Goal: Task Accomplishment & Management: Manage account settings

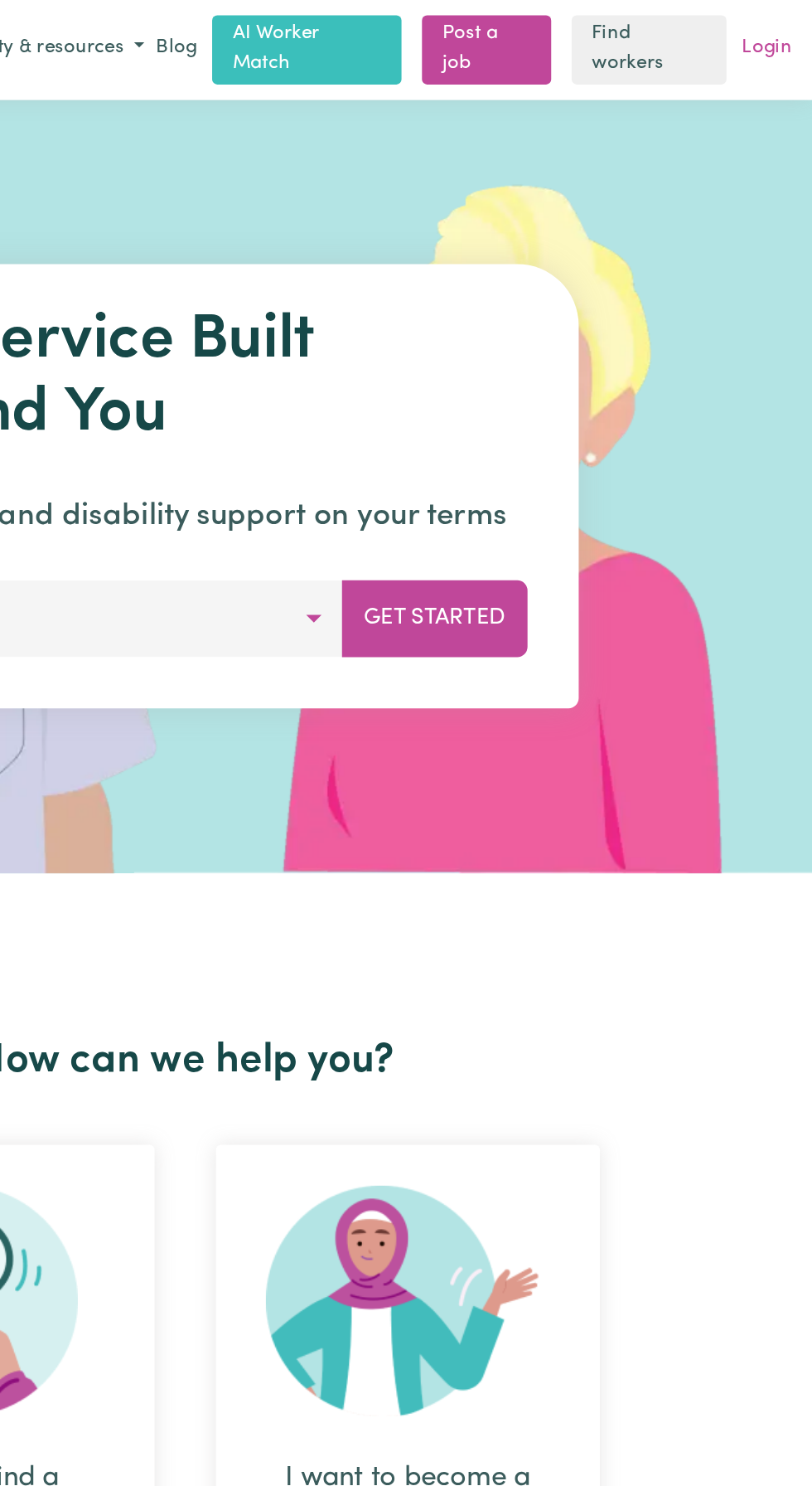
click at [793, 31] on link "Login" at bounding box center [783, 31] width 39 height 26
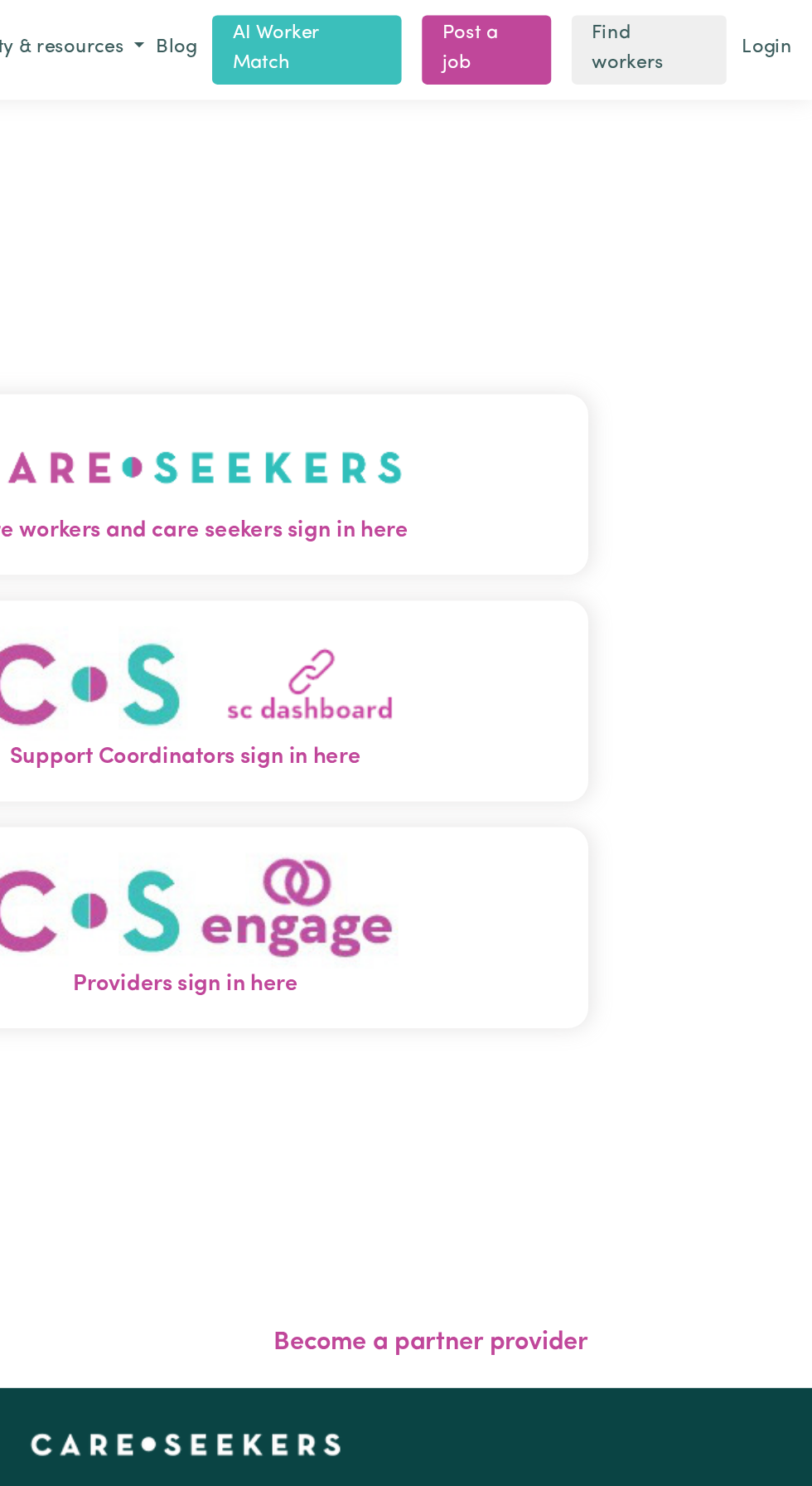
click at [528, 334] on img "Care workers and care seekers sign in here" at bounding box center [406, 302] width 282 height 62
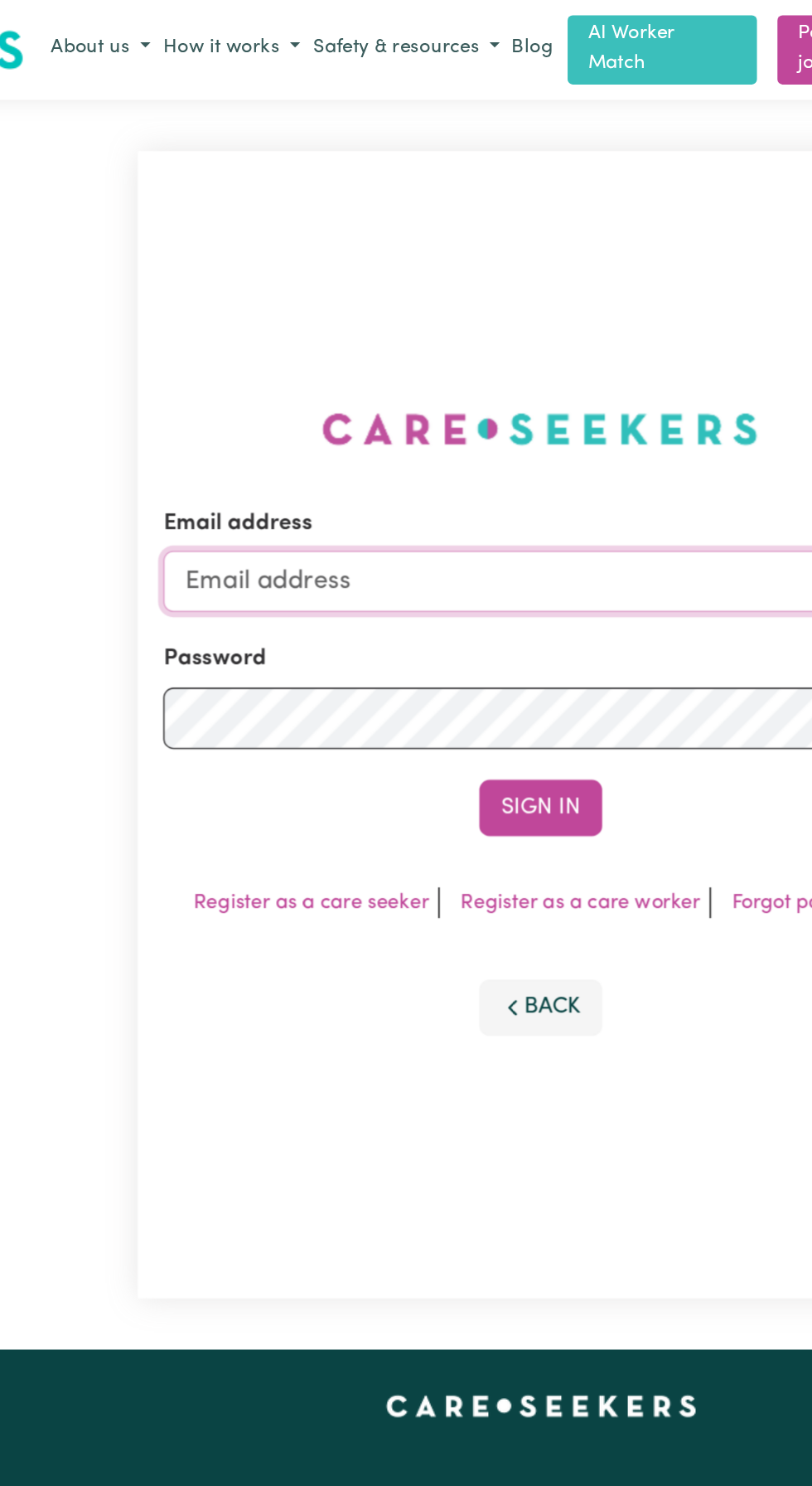
click at [299, 396] on input "Email address" at bounding box center [406, 376] width 488 height 40
type input "[EMAIL_ADDRESS][DOMAIN_NAME]"
click at [367, 505] on button "Sign In" at bounding box center [406, 523] width 80 height 36
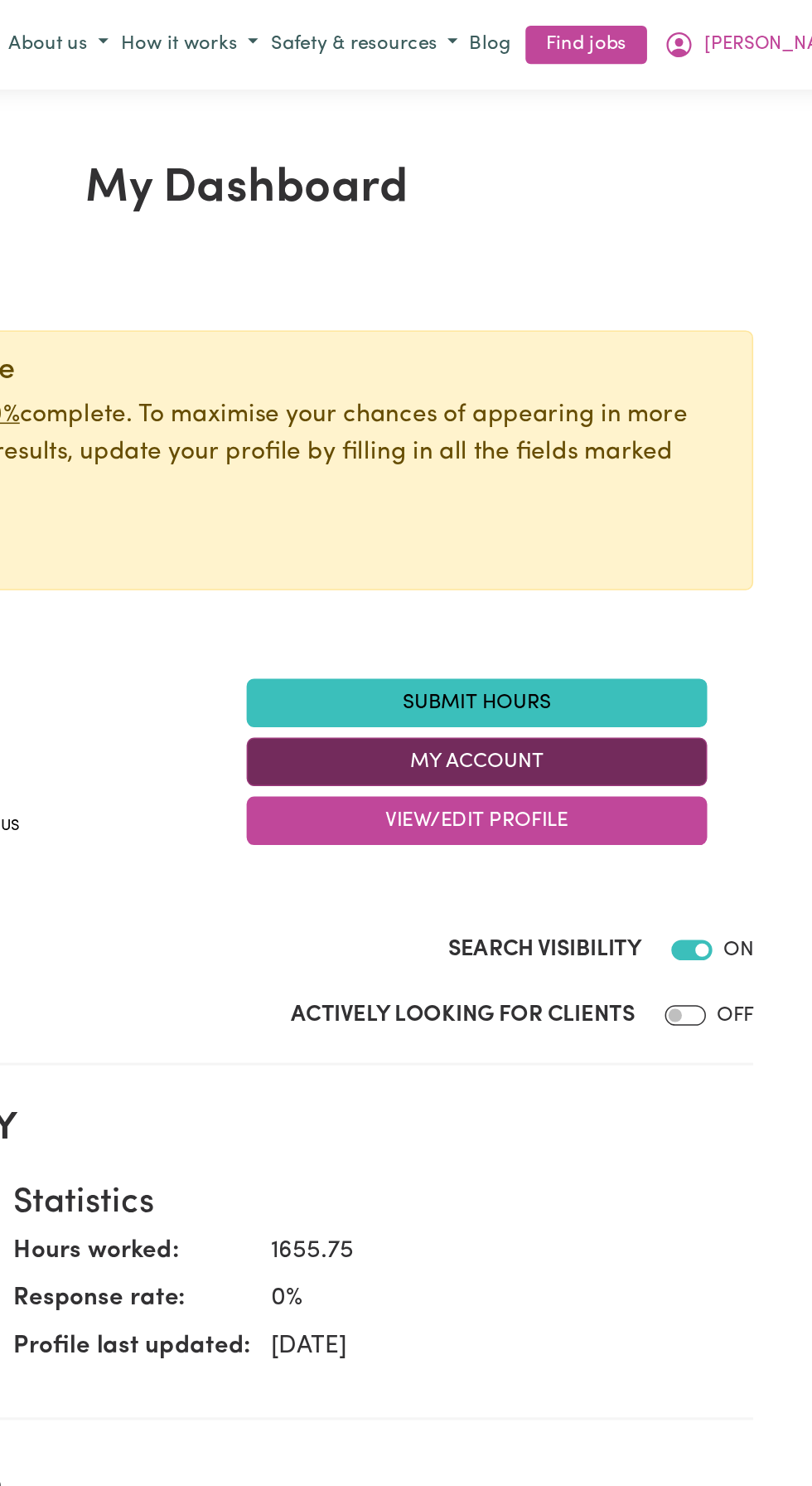
click at [575, 494] on button "My Account" at bounding box center [555, 493] width 298 height 31
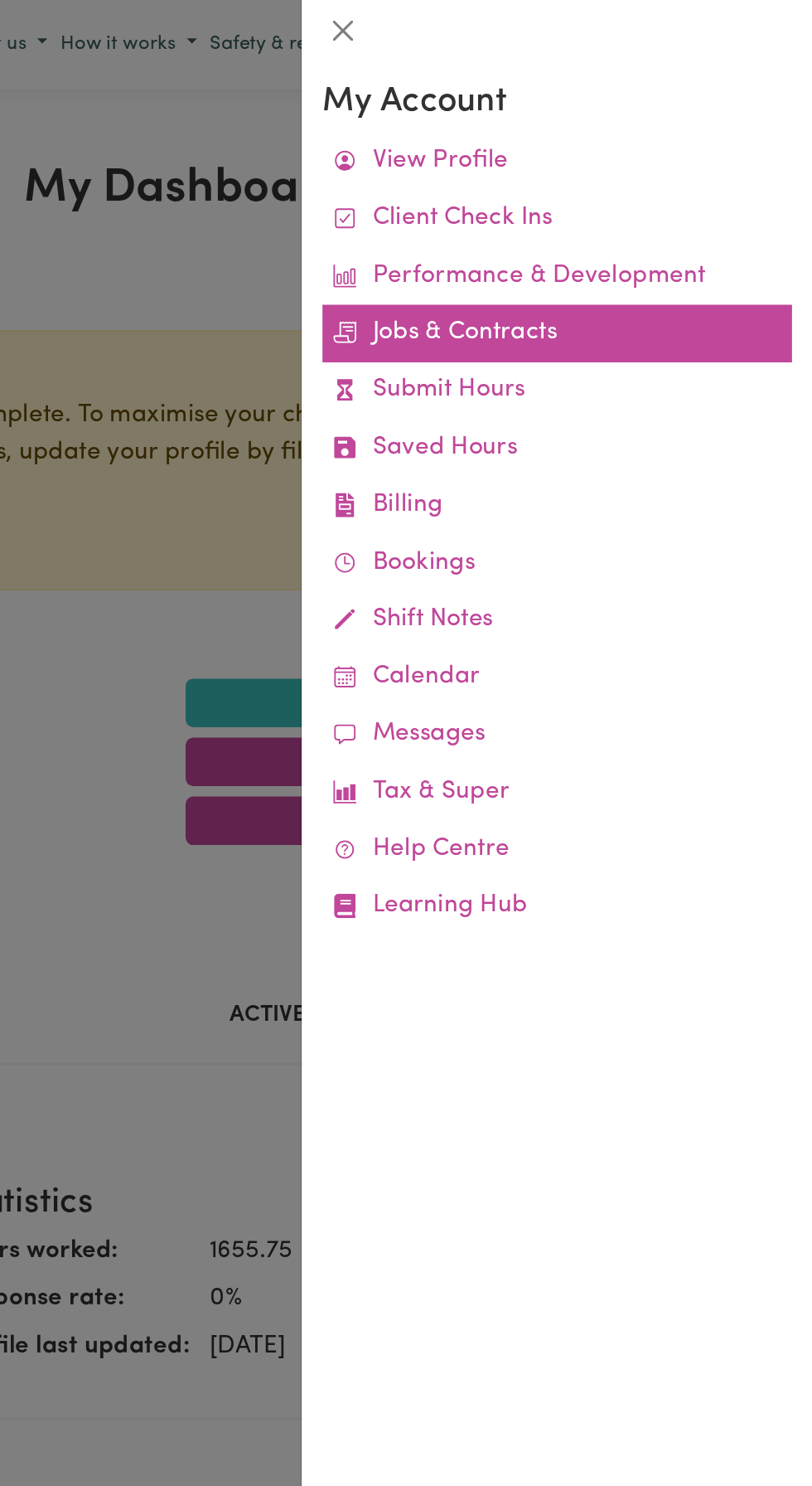
click at [638, 220] on link "Jobs & Contracts" at bounding box center [646, 215] width 304 height 37
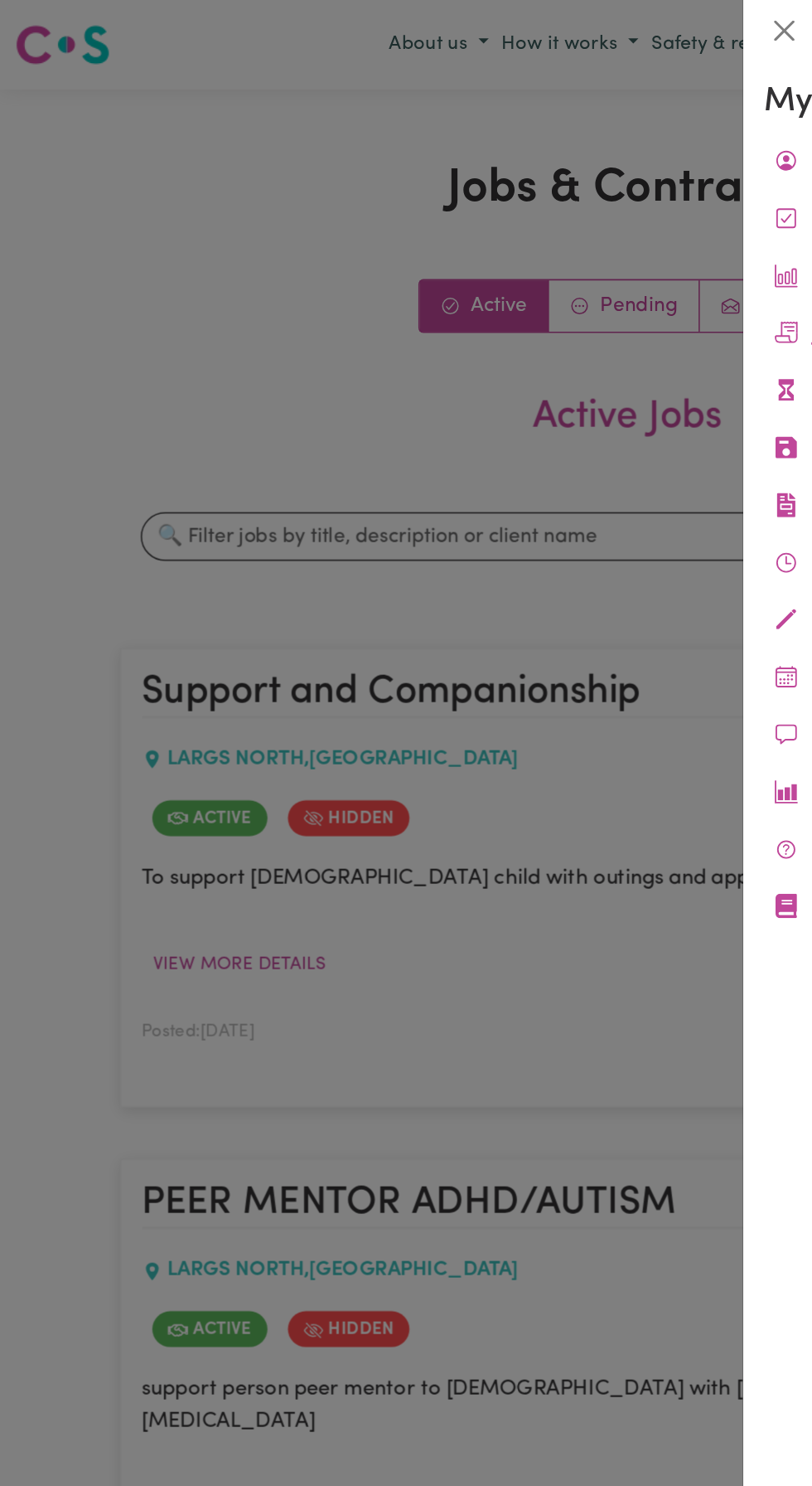
click at [76, 226] on div at bounding box center [406, 743] width 812 height 1486
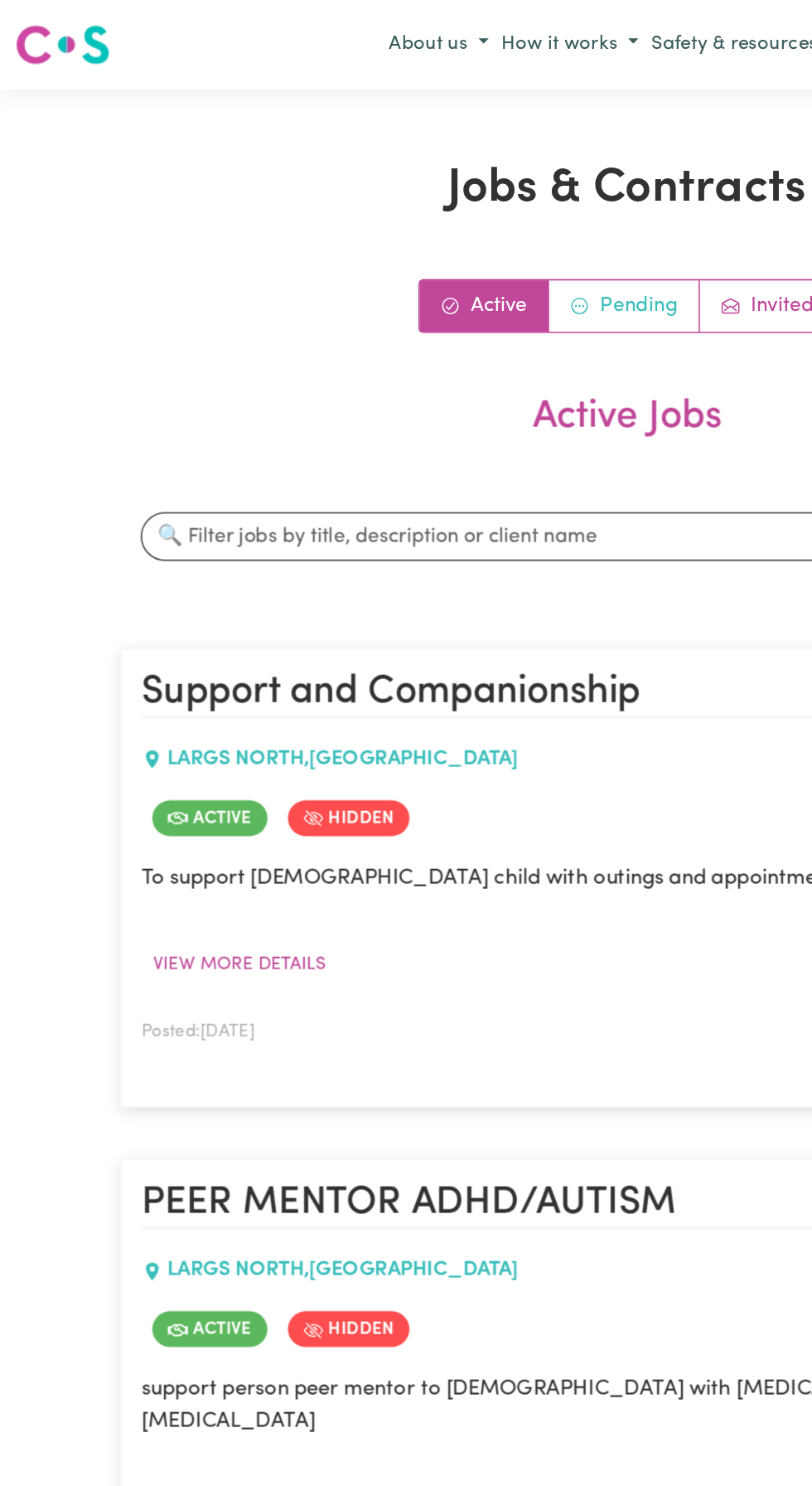
click at [420, 194] on link "Pending" at bounding box center [404, 198] width 98 height 33
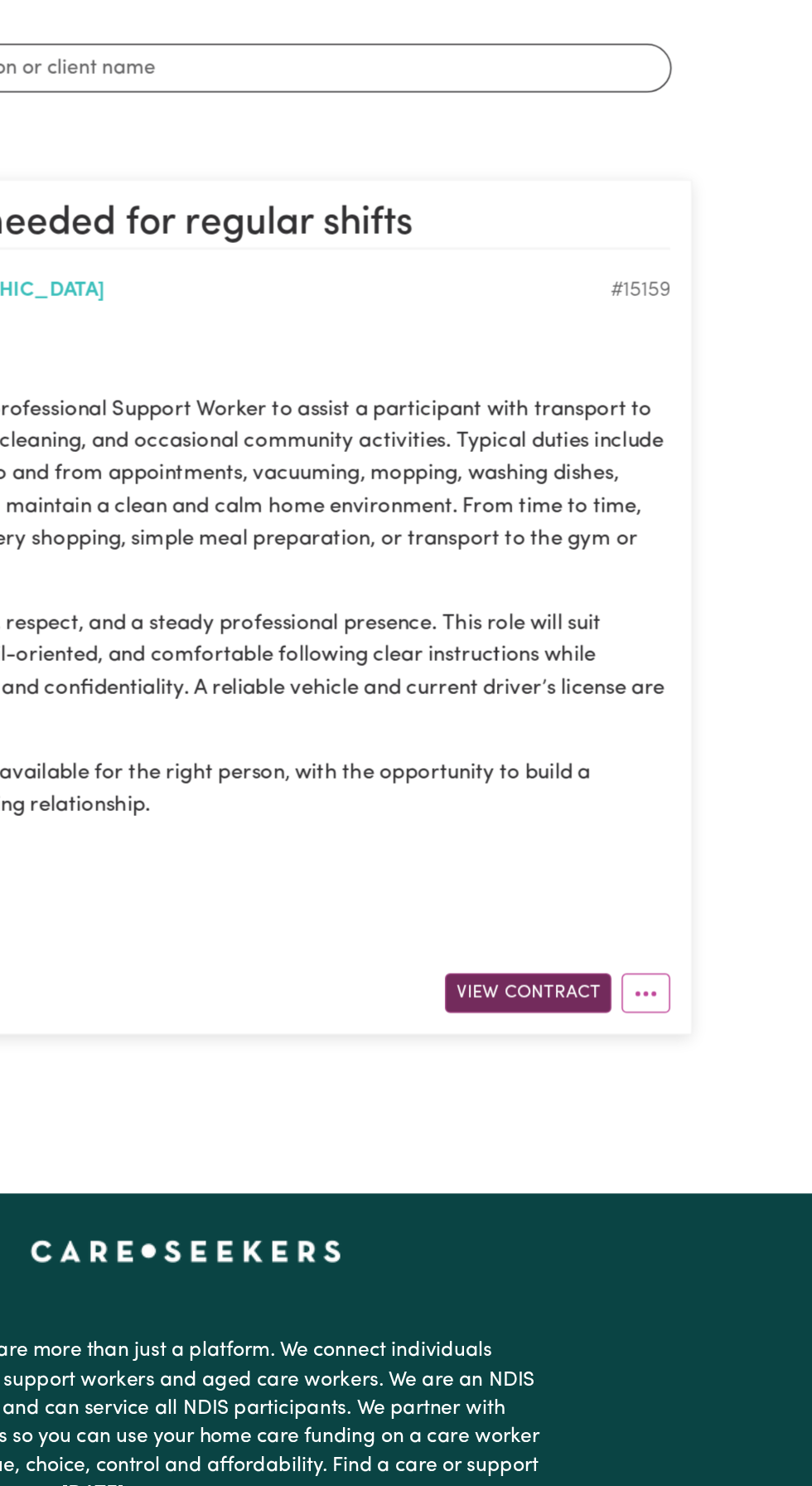
click at [626, 949] on button "View Contract" at bounding box center [628, 946] width 108 height 26
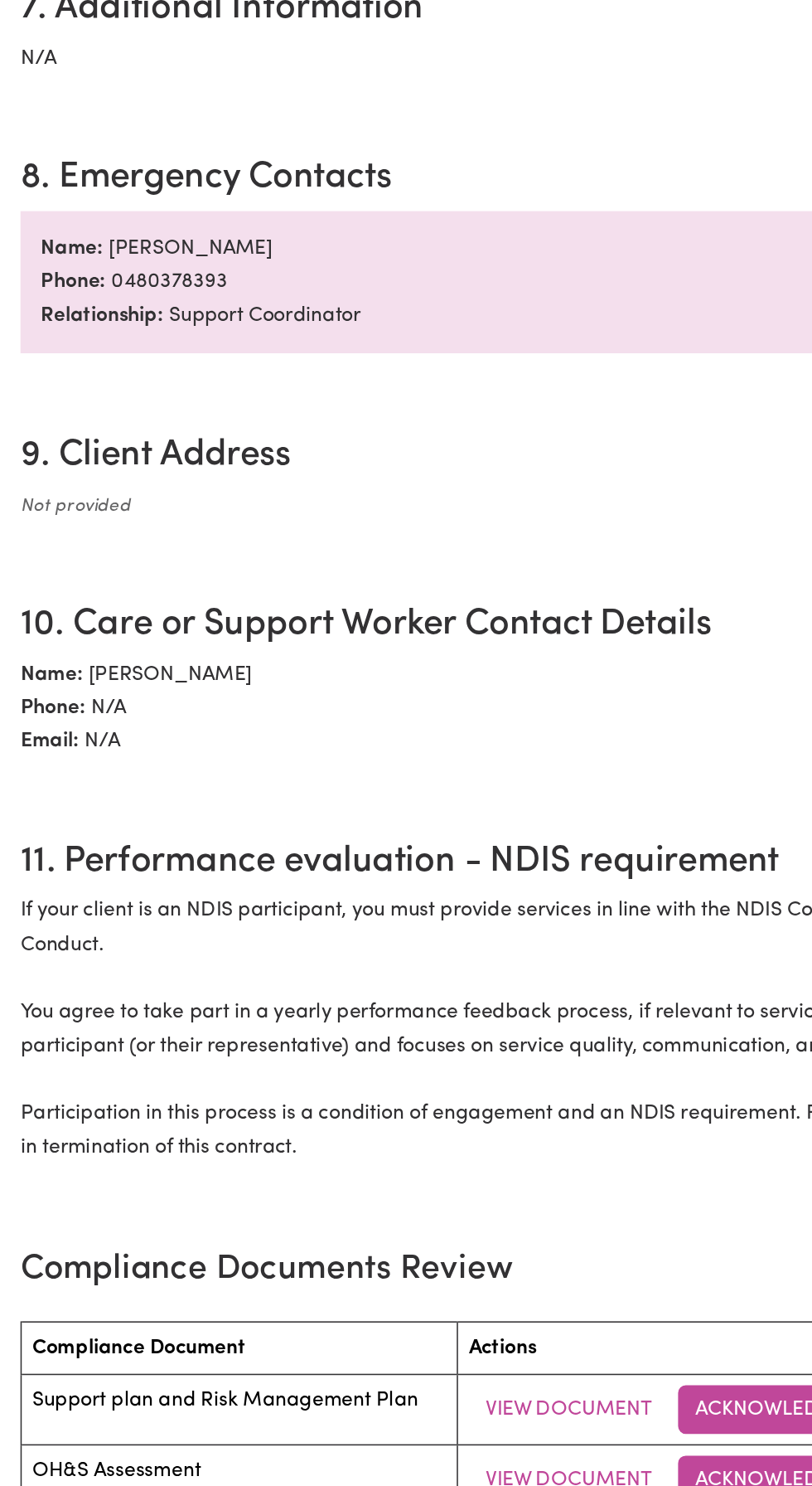
scroll to position [1328, 0]
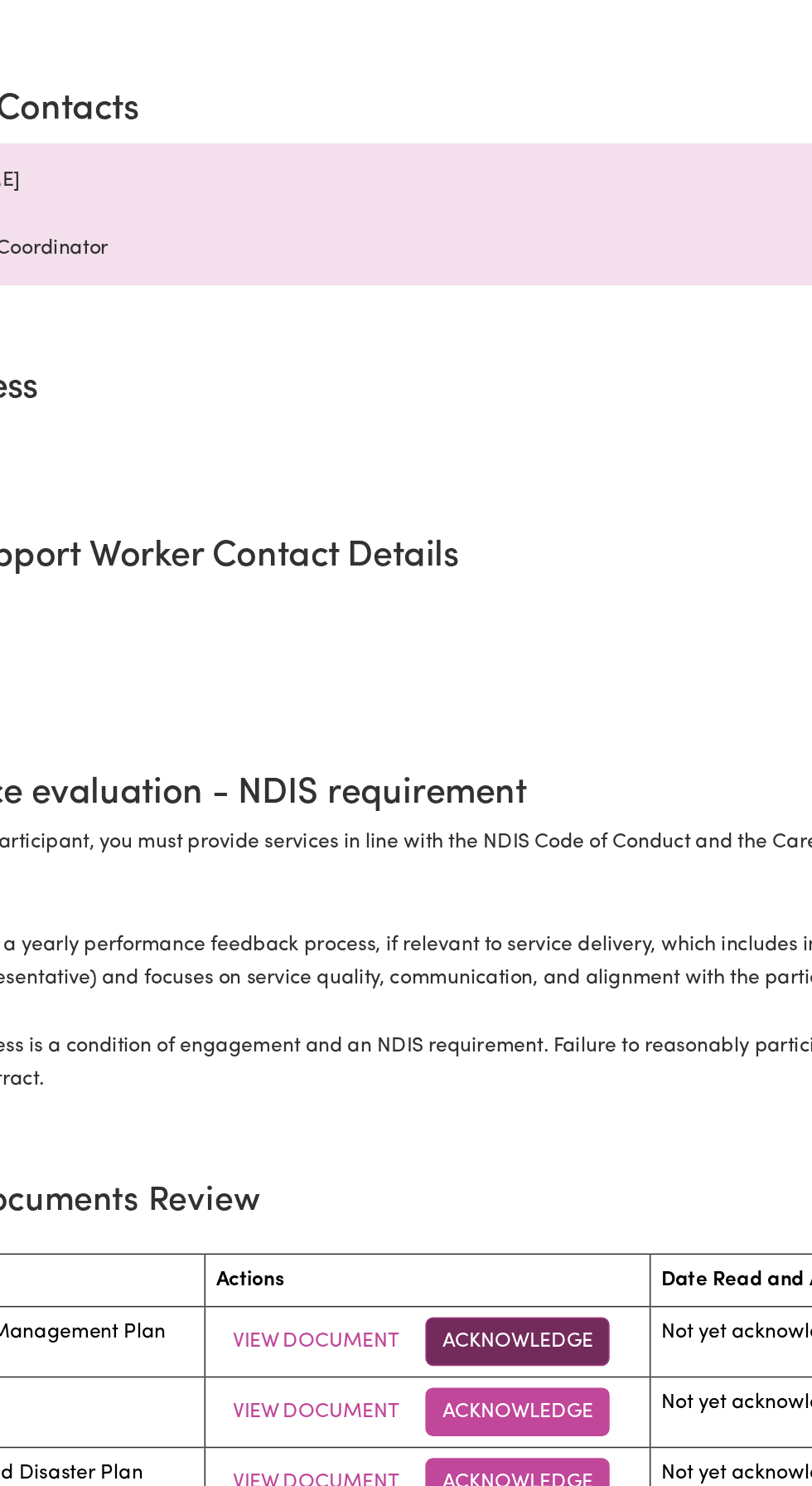
click at [500, 1184] on button "Acknowledge" at bounding box center [499, 1172] width 119 height 31
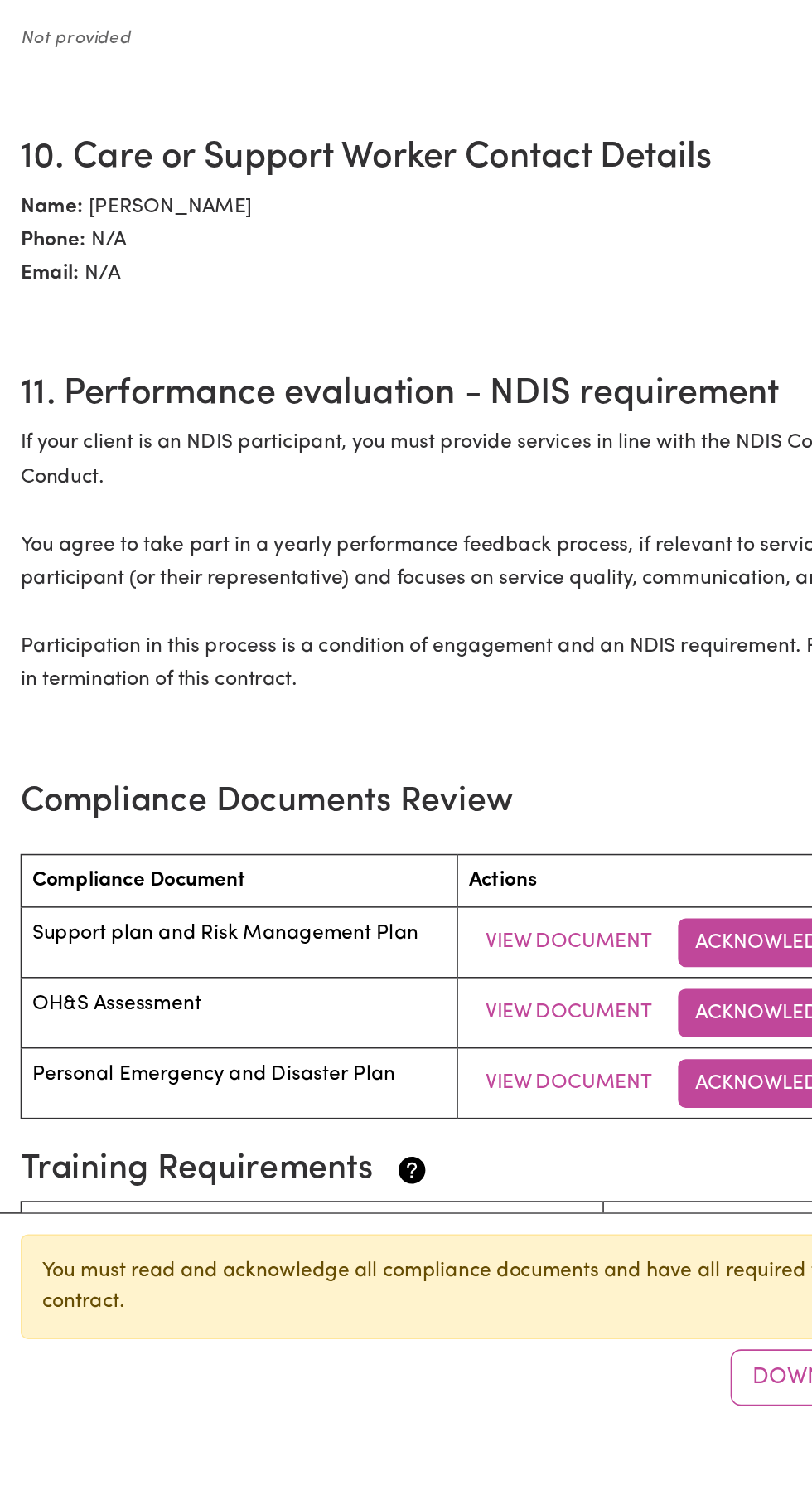
click at [409, 1407] on div "Document Acknowledgment I confirm that I have read and understood this document…" at bounding box center [406, 743] width 812 height 1486
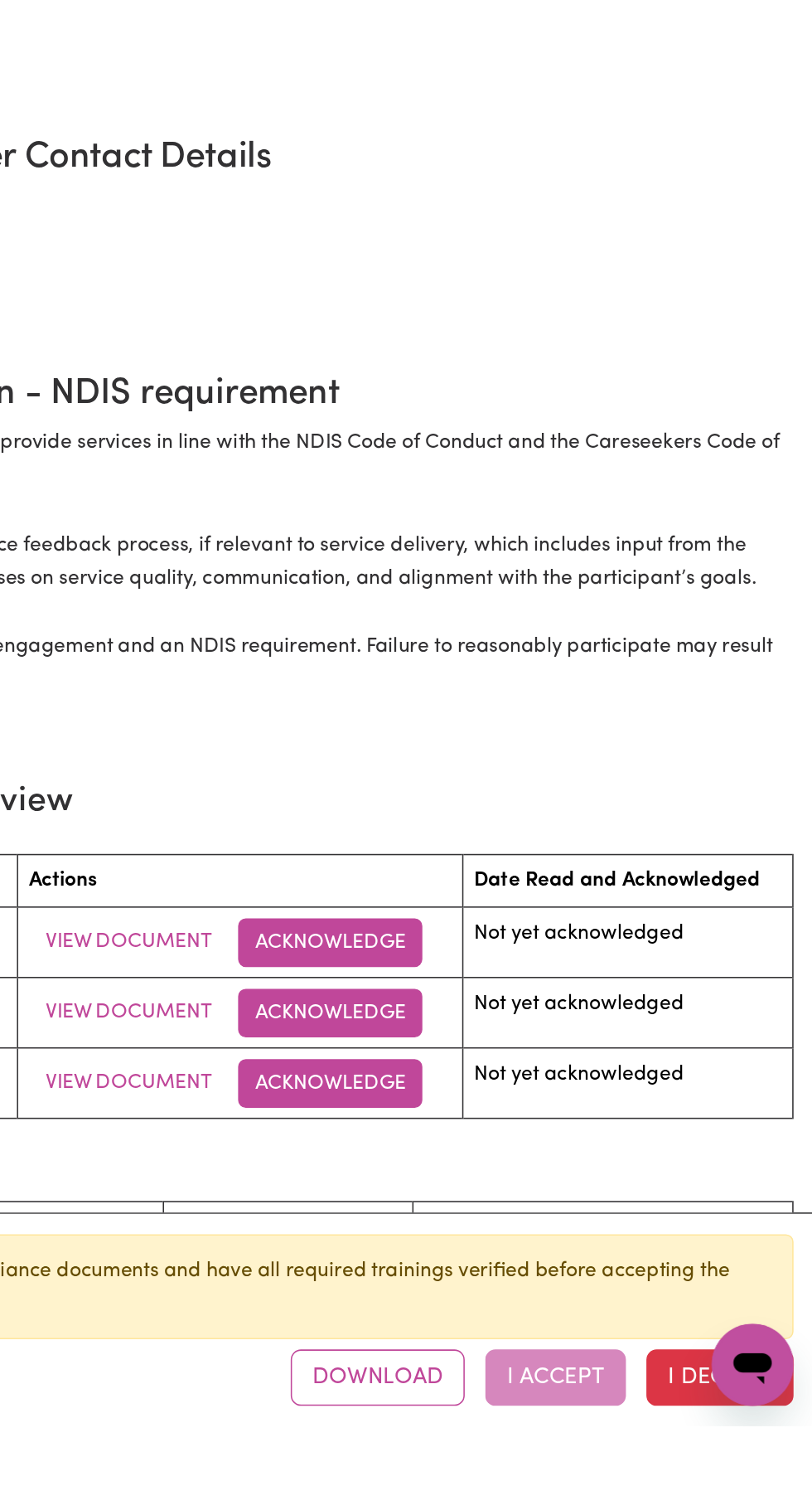
scroll to position [0, 0]
click at [650, 1473] on div "Download I Accept I Decline" at bounding box center [637, 1454] width 326 height 36
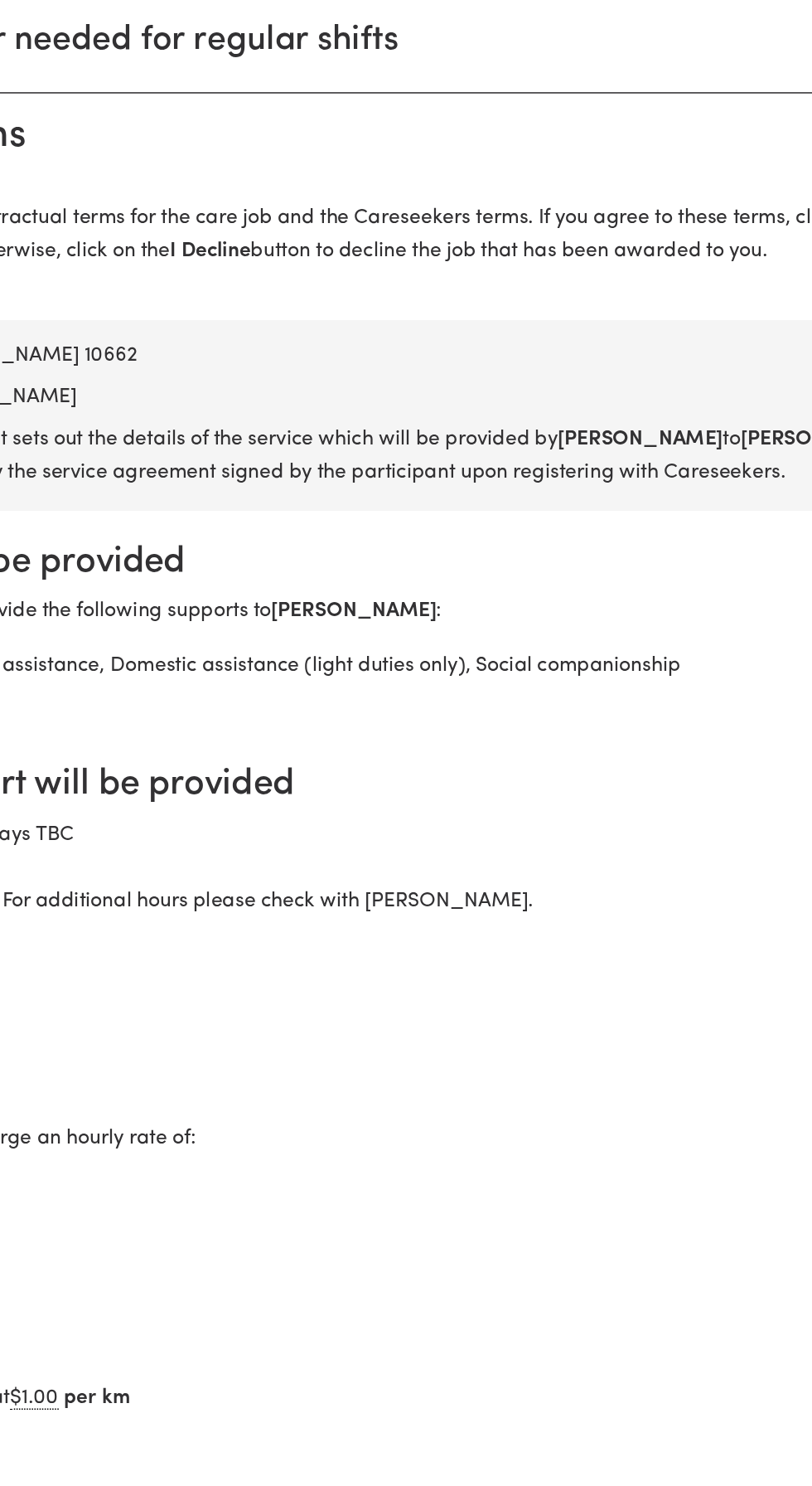
scroll to position [39, 0]
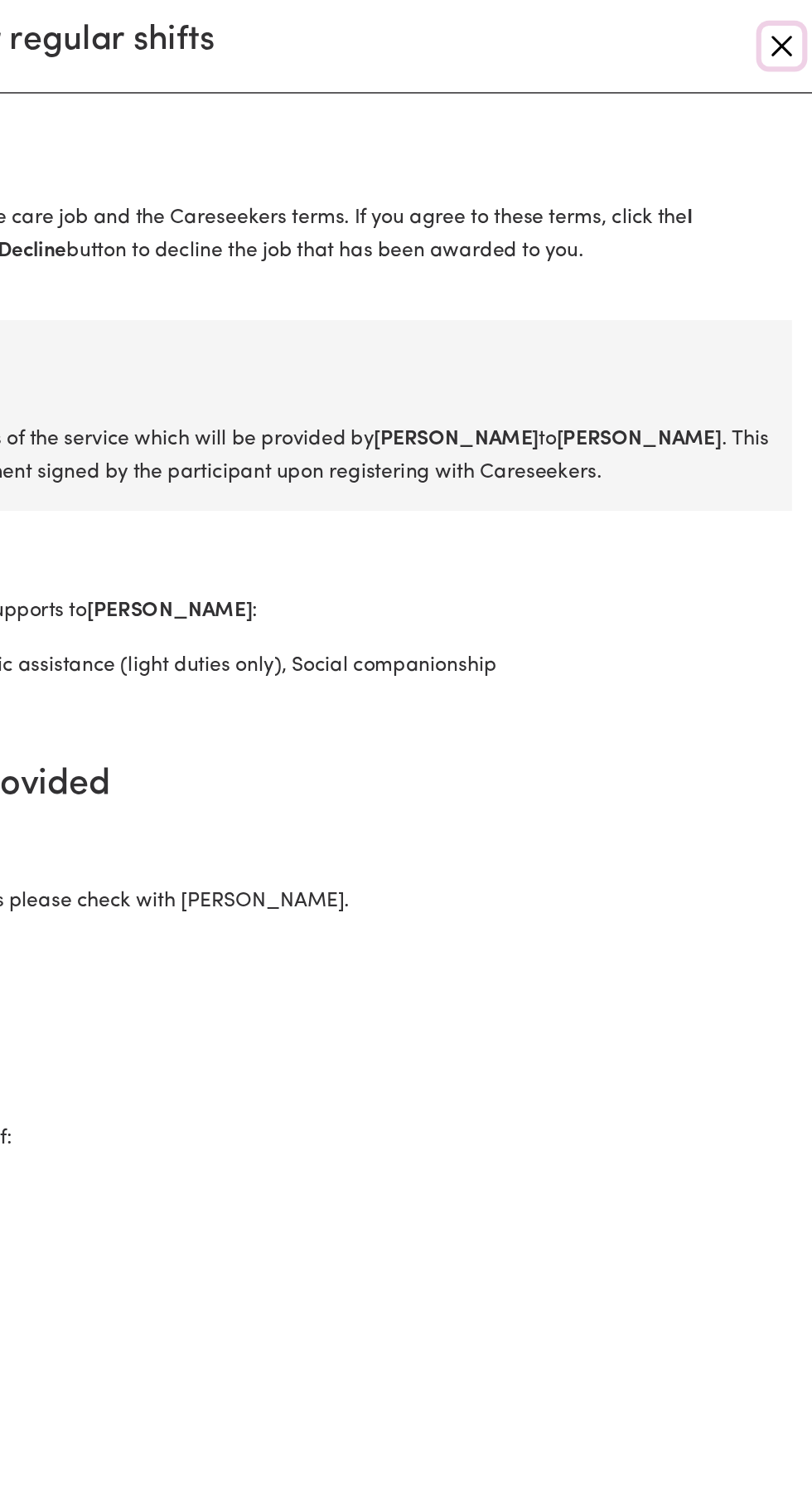
click at [792, 35] on button "Close" at bounding box center [792, 29] width 27 height 27
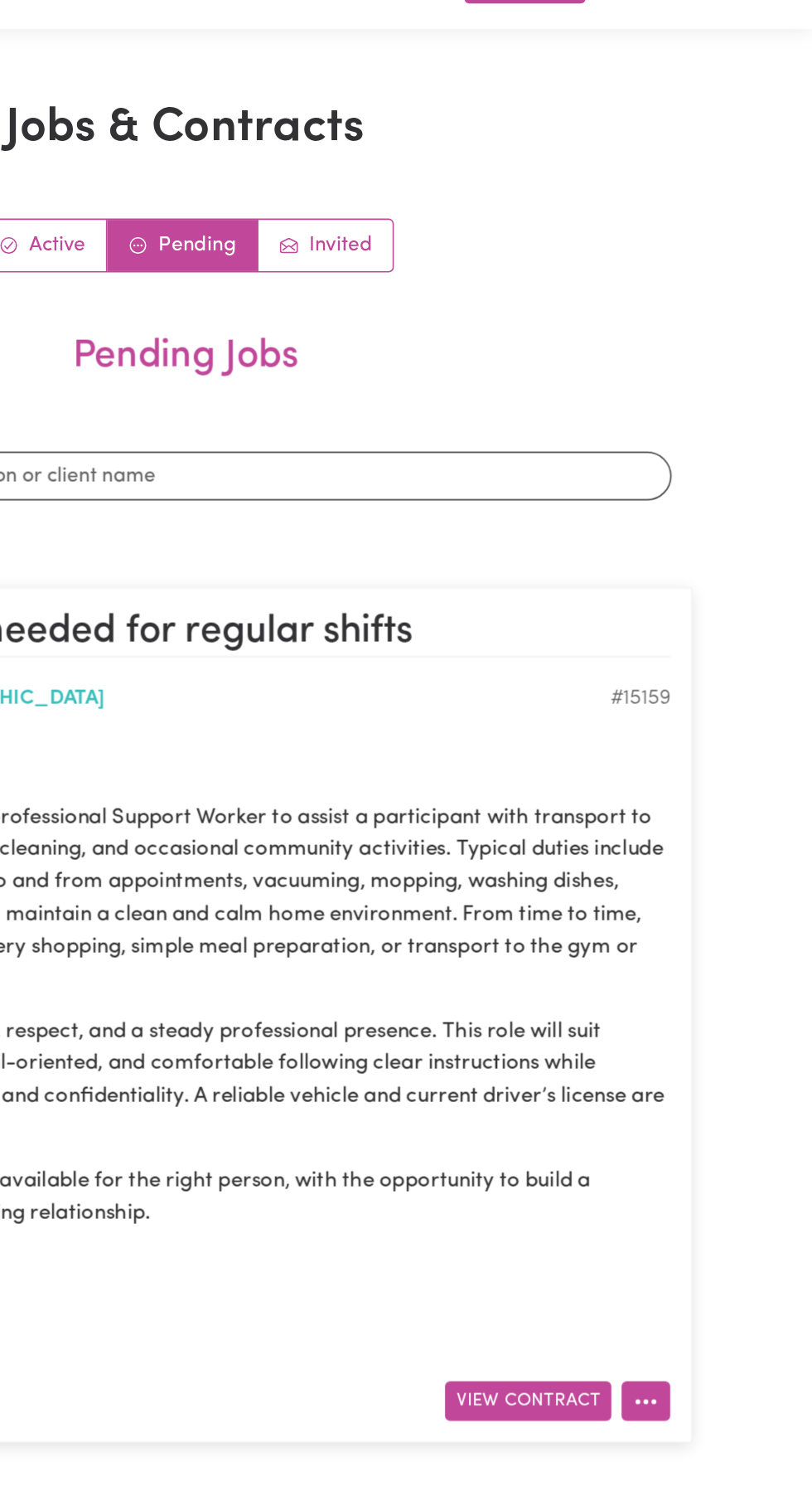
click at [716, 911] on button "More options" at bounding box center [704, 907] width 31 height 26
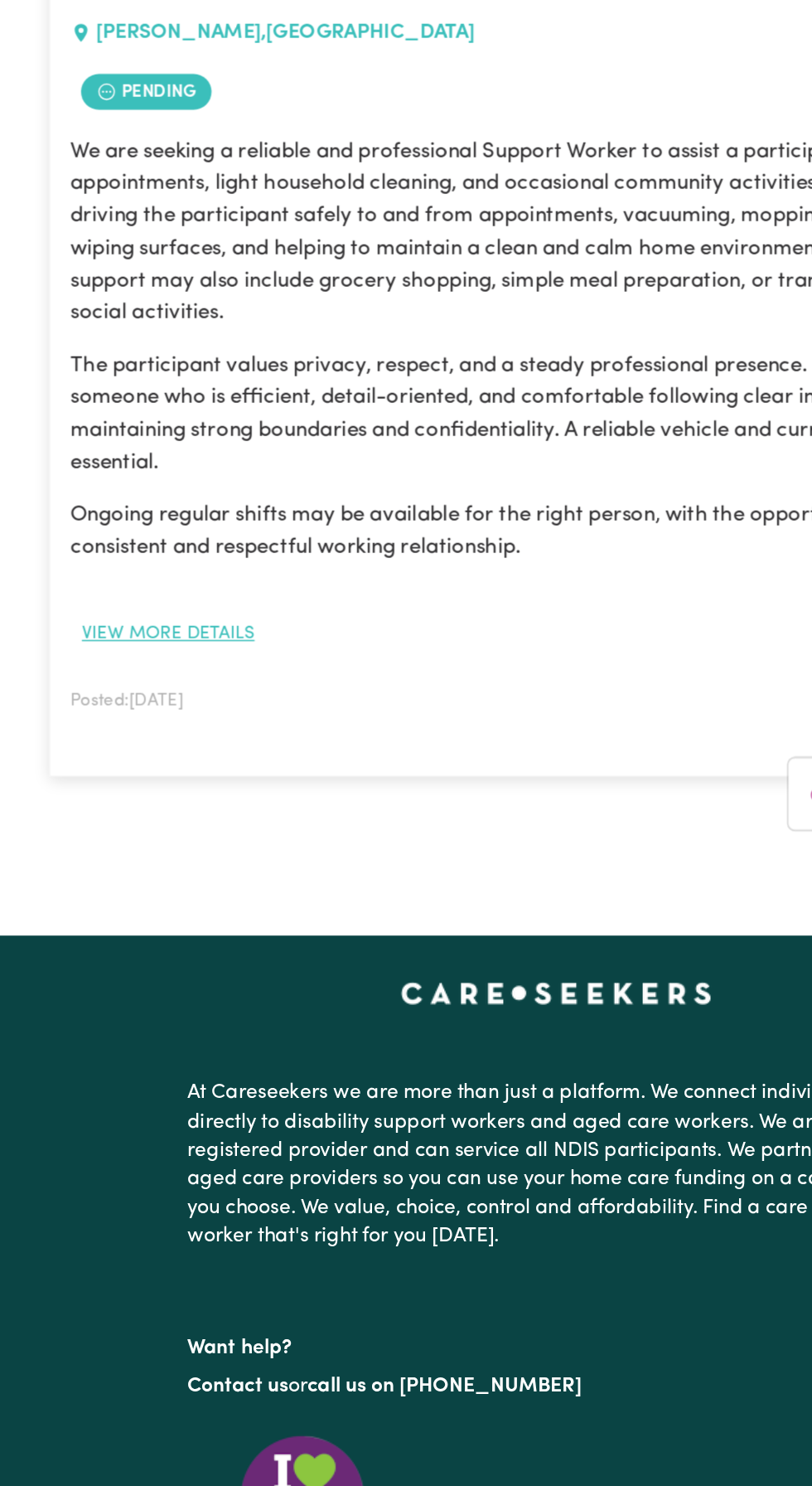
click at [206, 840] on button "View more details" at bounding box center [155, 842] width 127 height 26
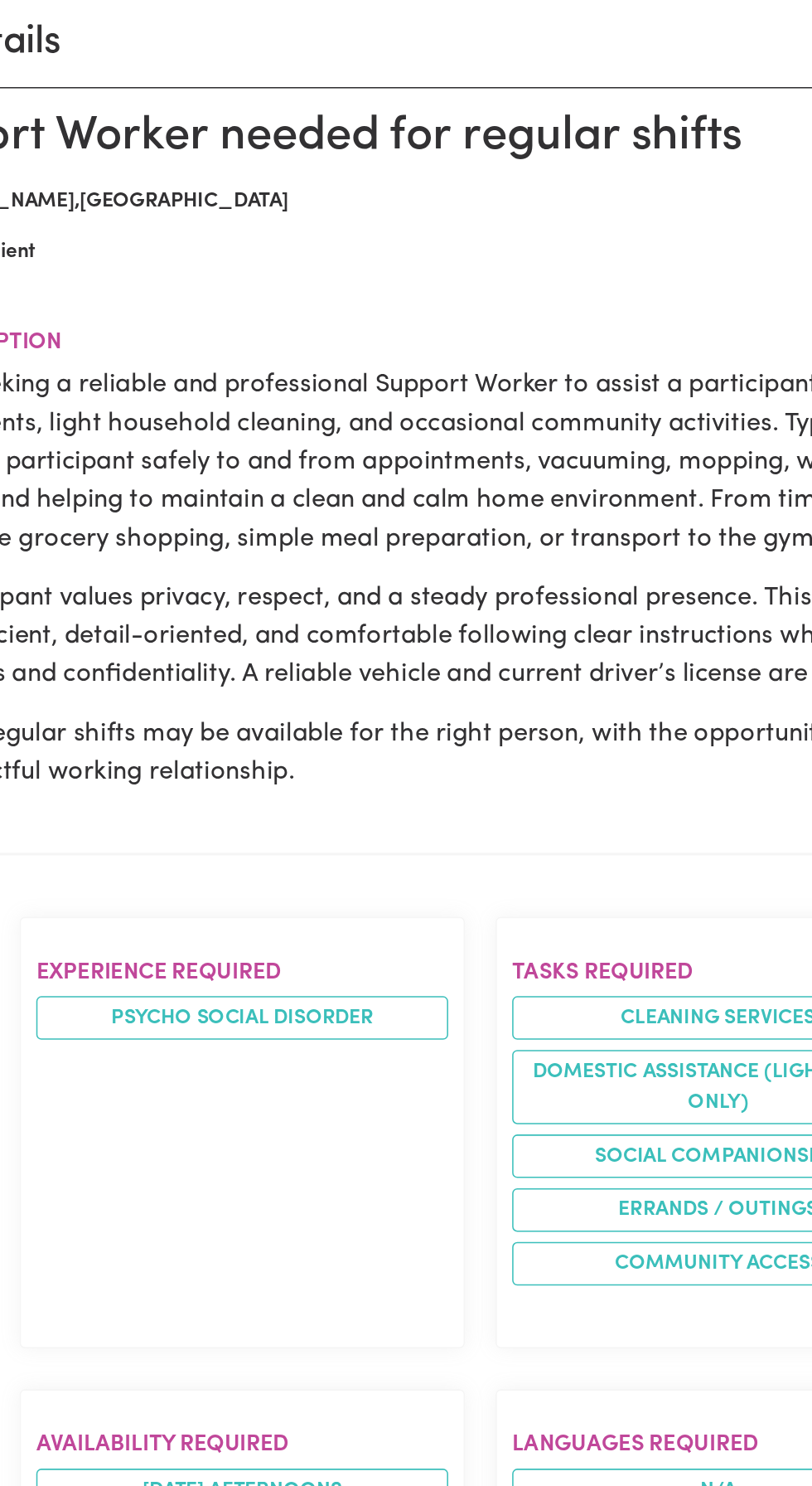
scroll to position [78, 0]
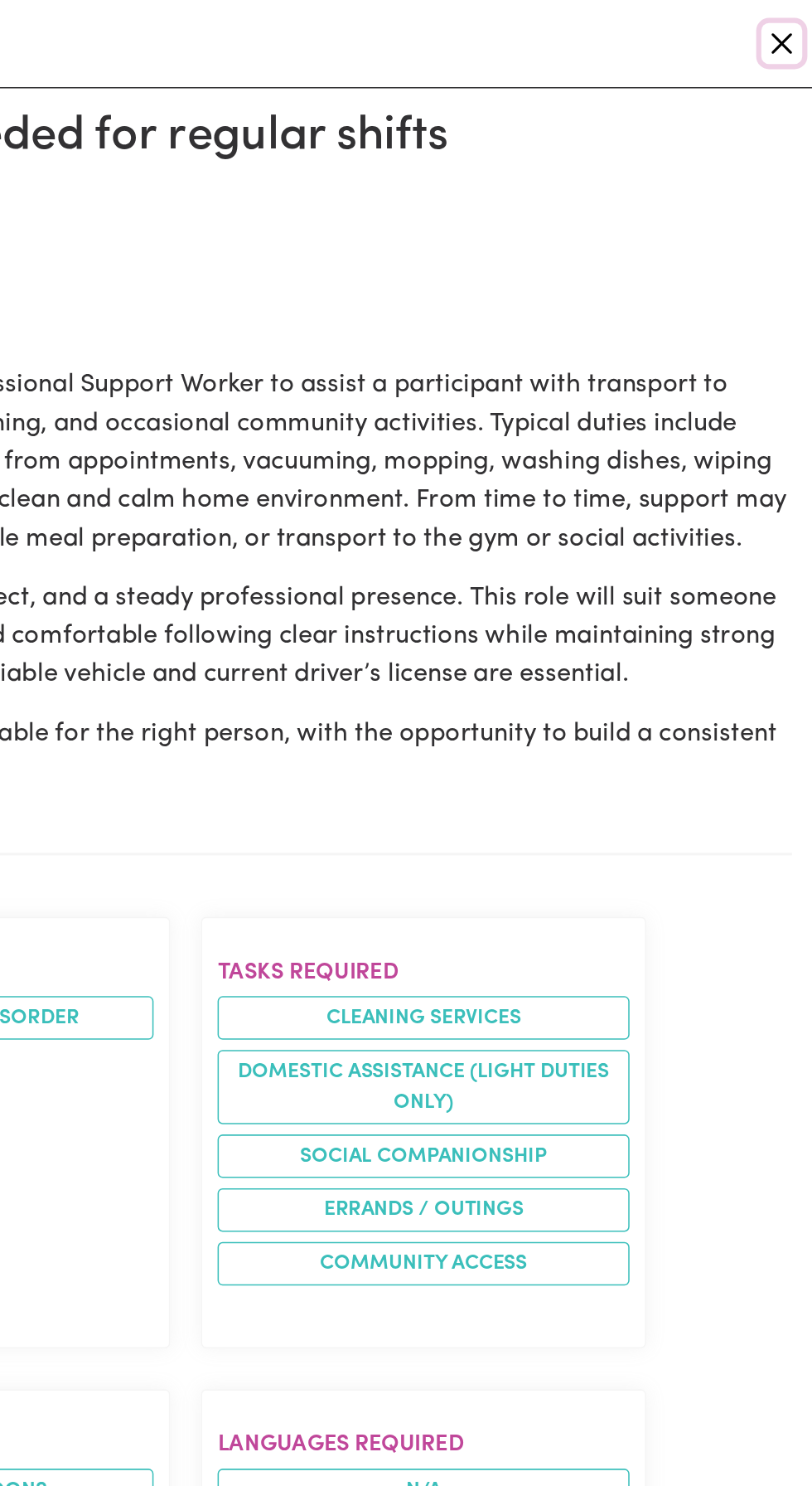
click at [798, 31] on button "Close" at bounding box center [792, 28] width 27 height 27
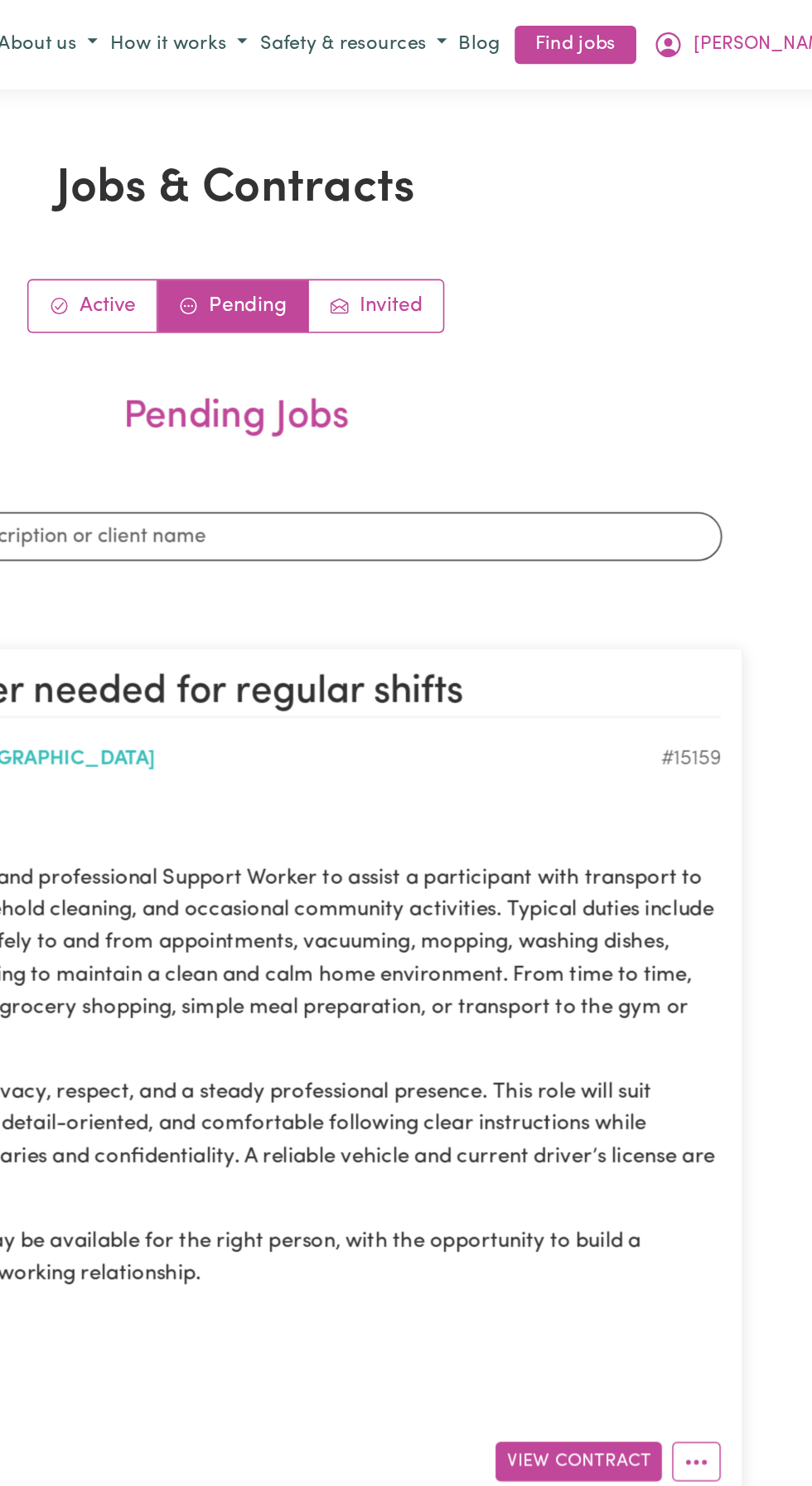
scroll to position [0, 0]
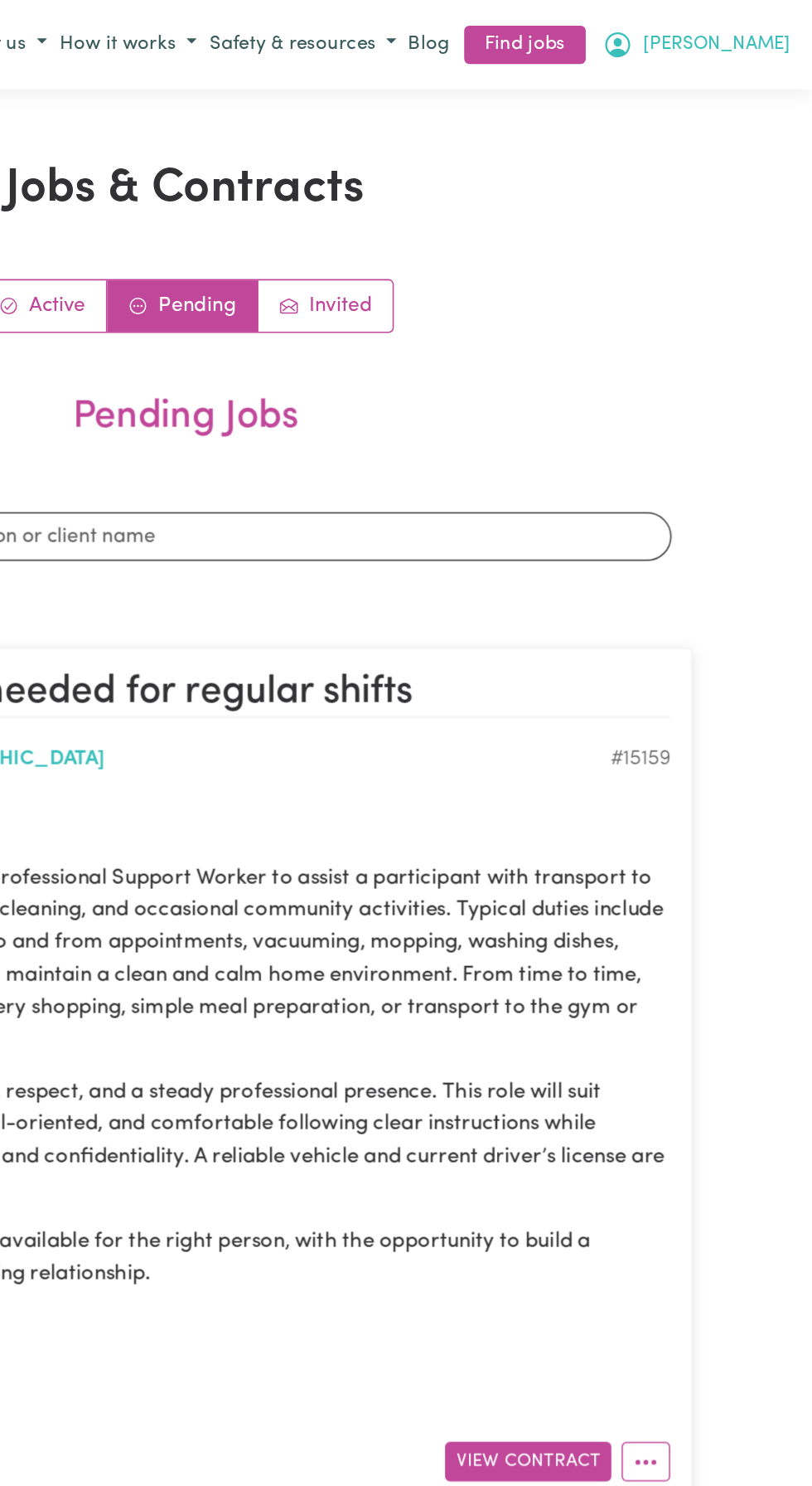
click at [791, 29] on button "[PERSON_NAME]" at bounding box center [737, 29] width 130 height 28
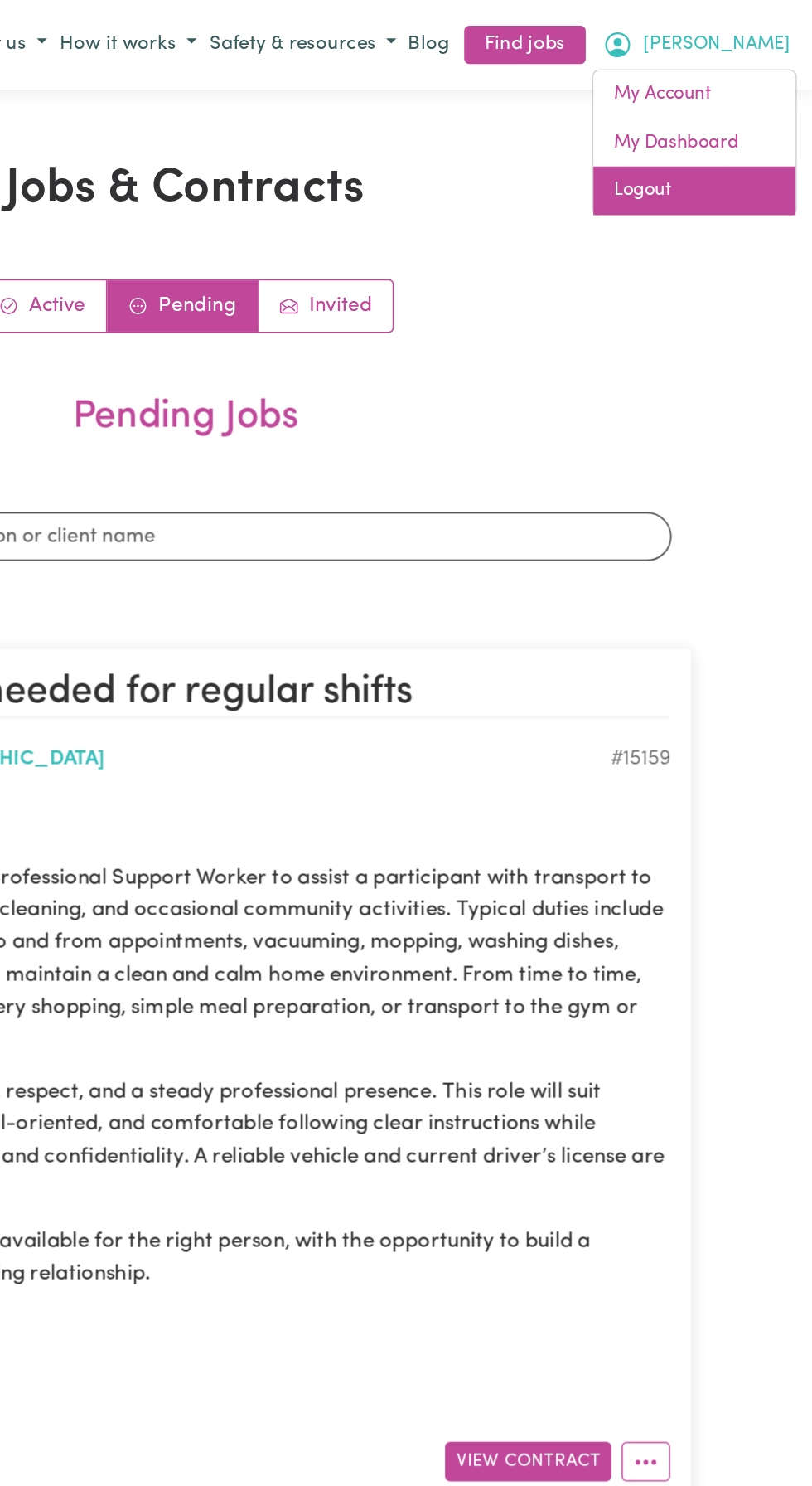
click at [704, 138] on link "Logout" at bounding box center [736, 123] width 131 height 31
